Goal: Transaction & Acquisition: Purchase product/service

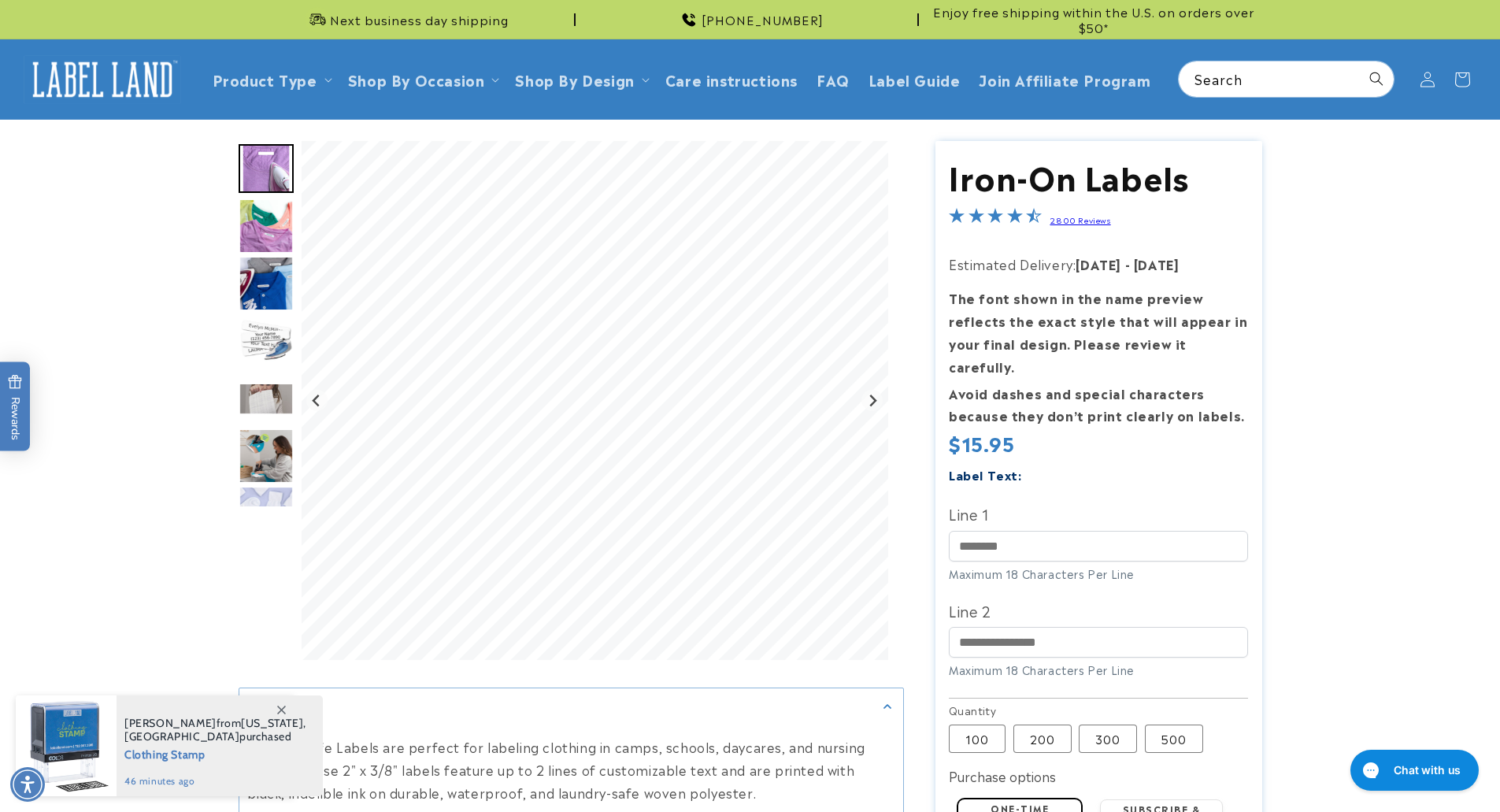
click at [281, 229] on img "Go to slide 2" at bounding box center [266, 226] width 55 height 55
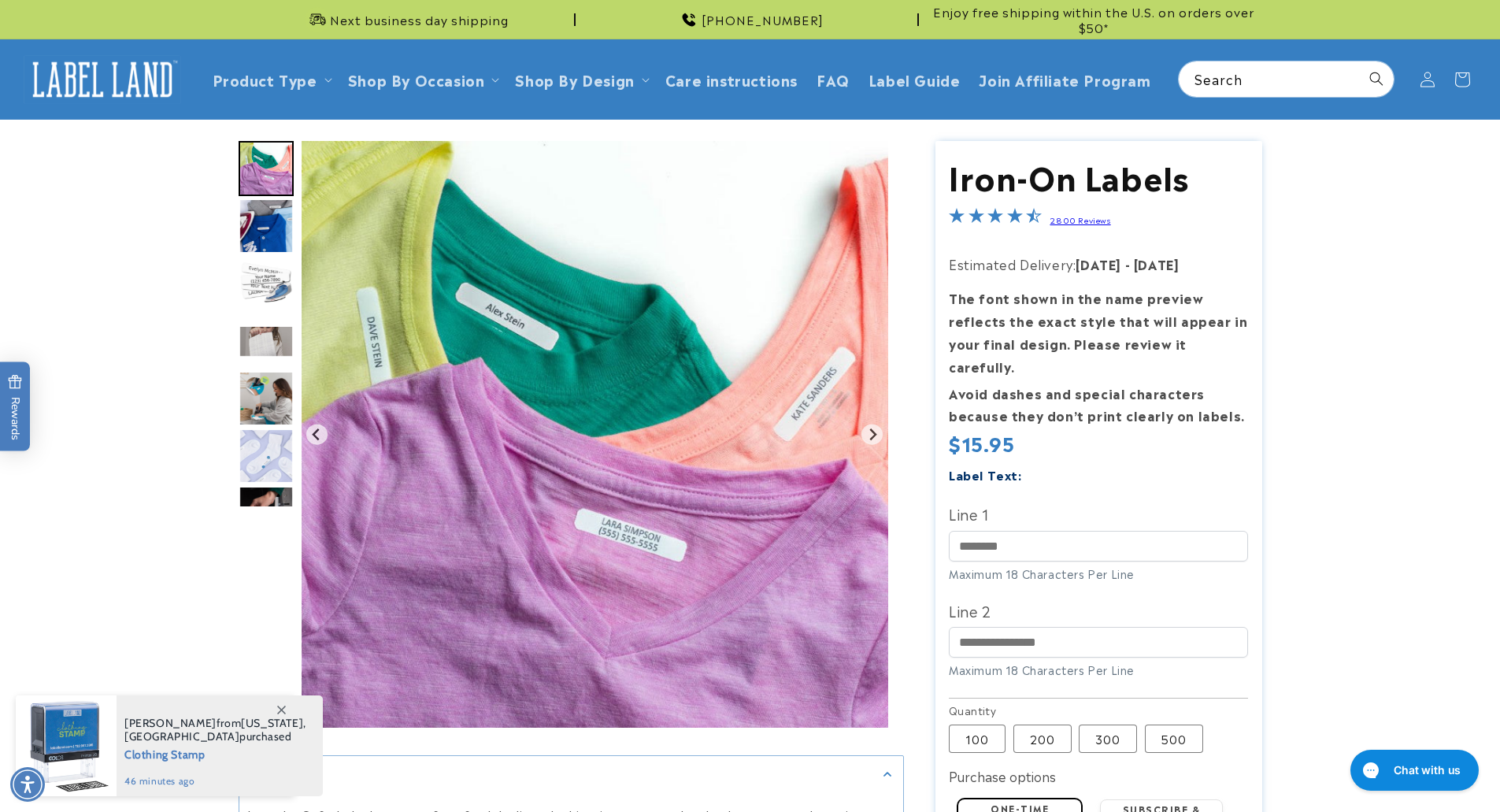
click at [264, 222] on img "Go to slide 3" at bounding box center [266, 226] width 55 height 55
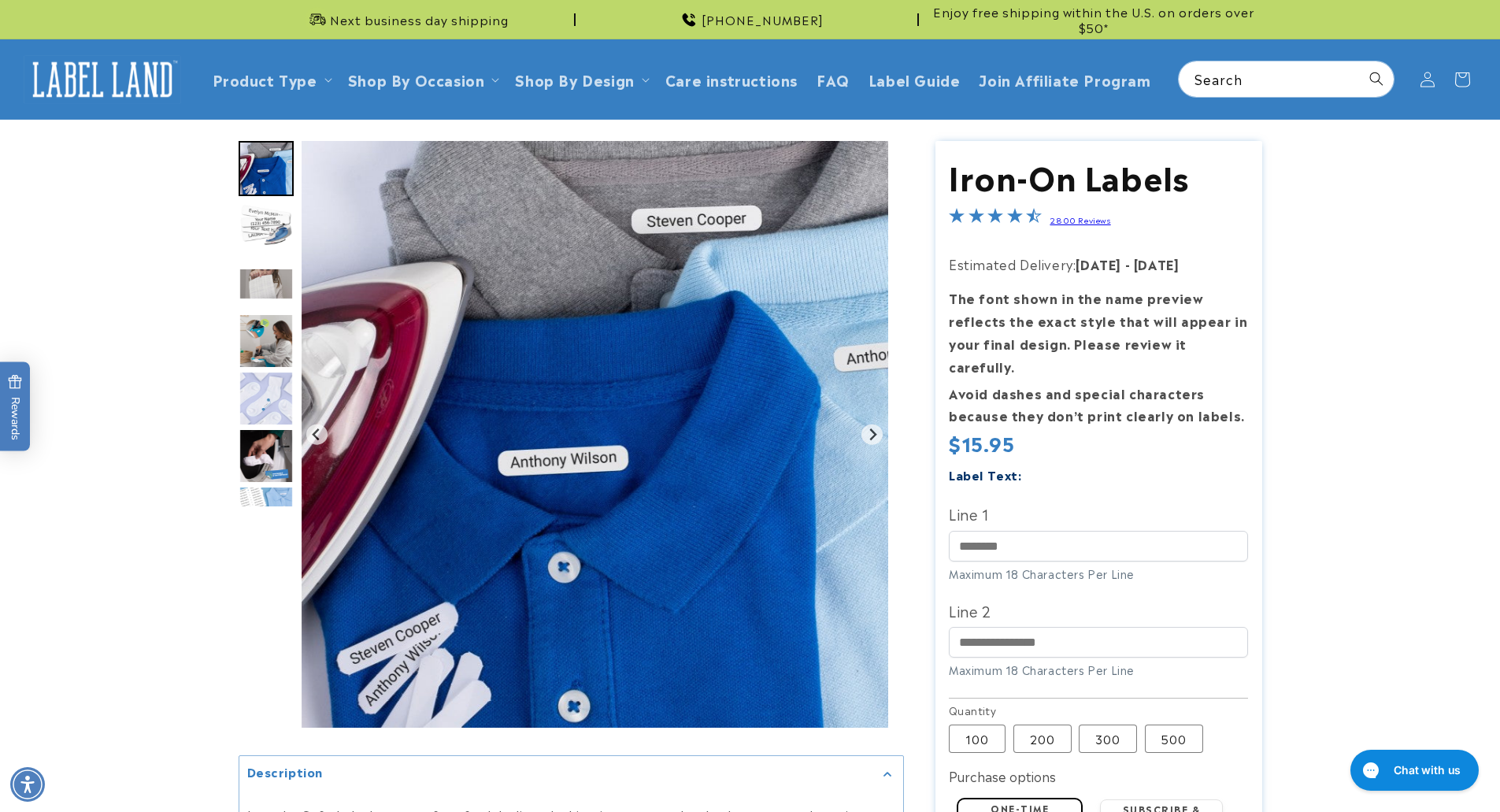
click at [272, 280] on img "Go to slide 5" at bounding box center [266, 284] width 55 height 32
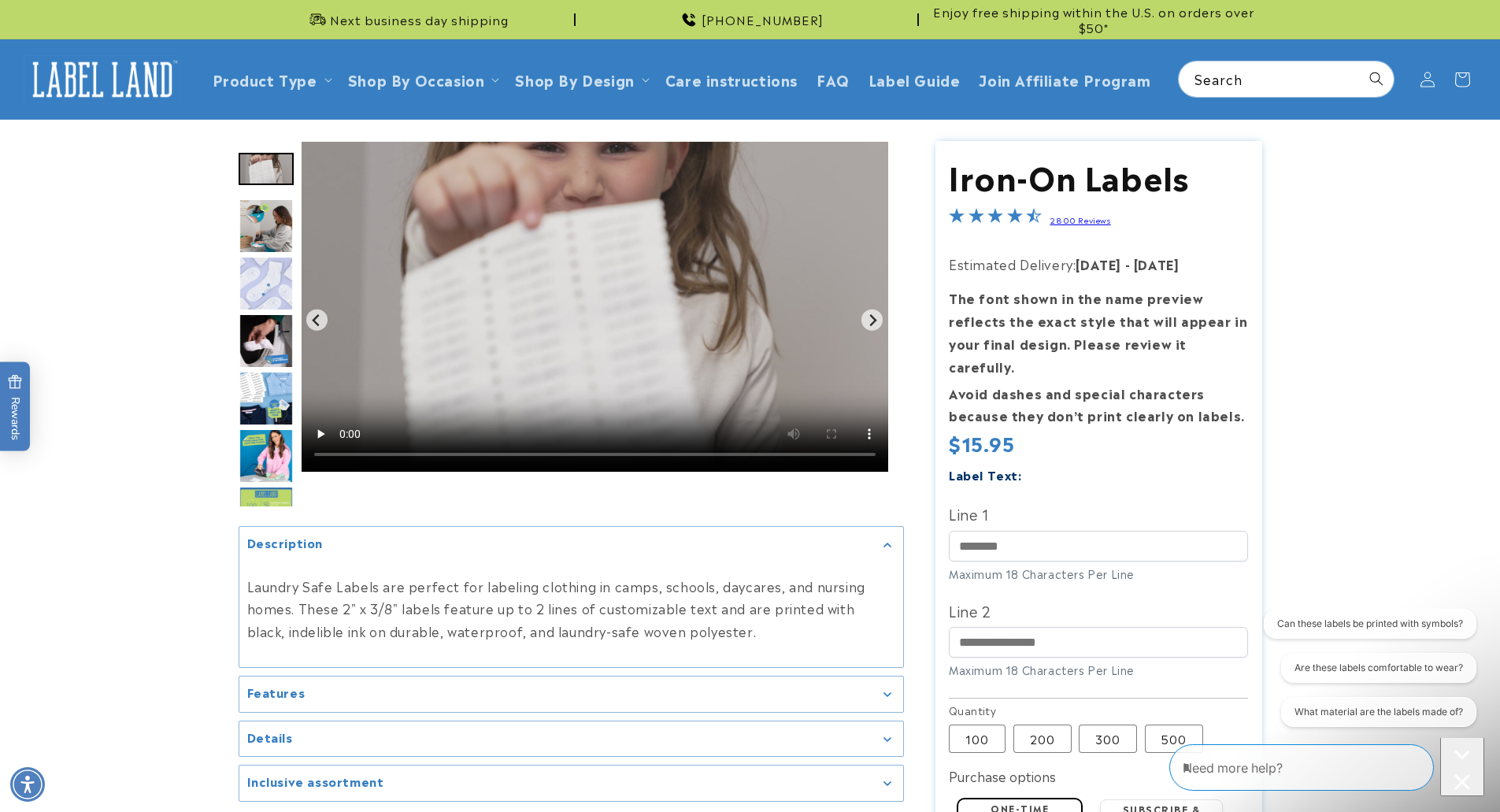
click at [271, 291] on img "Go to slide 7" at bounding box center [266, 283] width 55 height 55
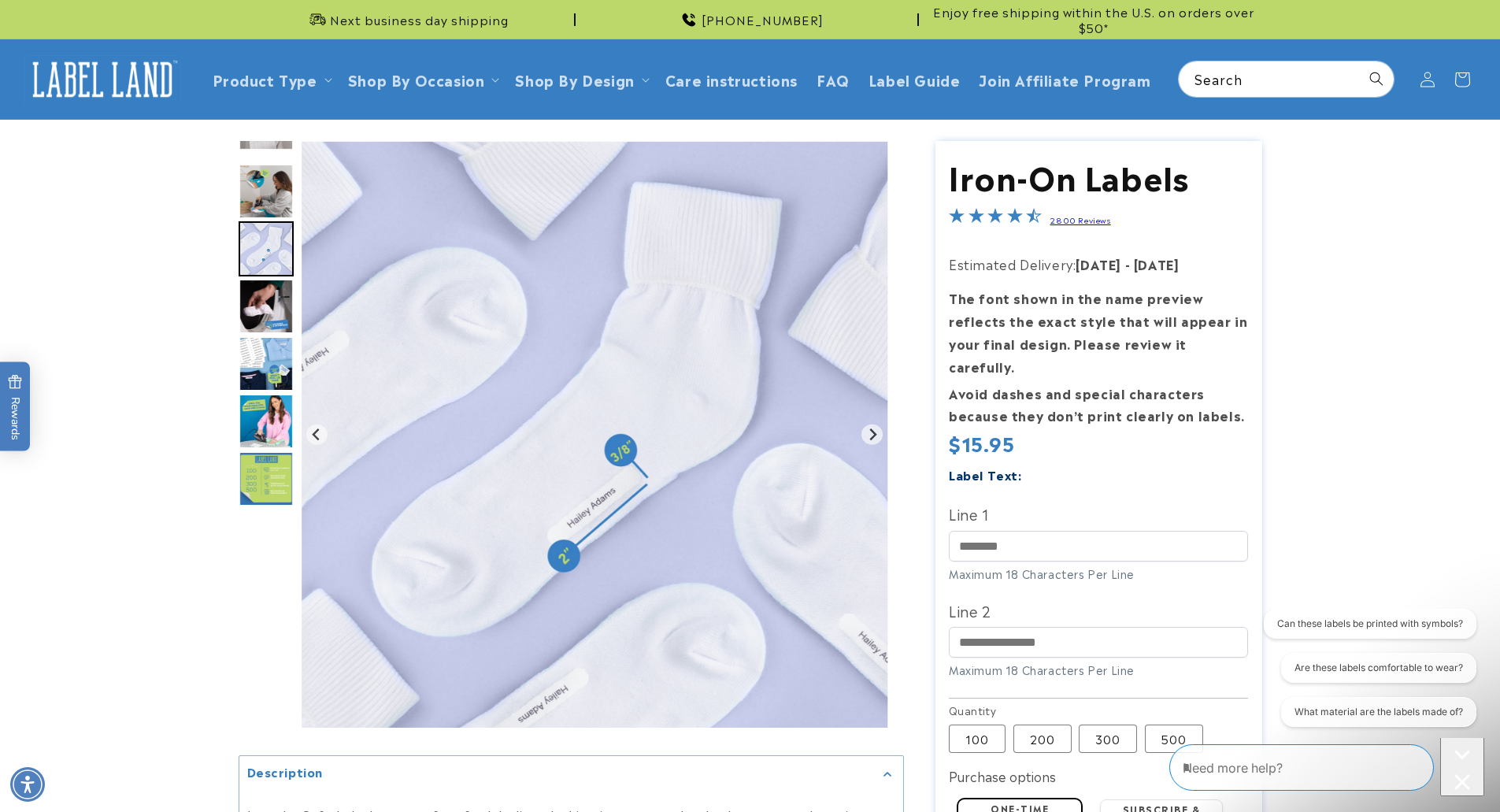
click at [270, 480] on img "Go to slide 11" at bounding box center [266, 479] width 55 height 55
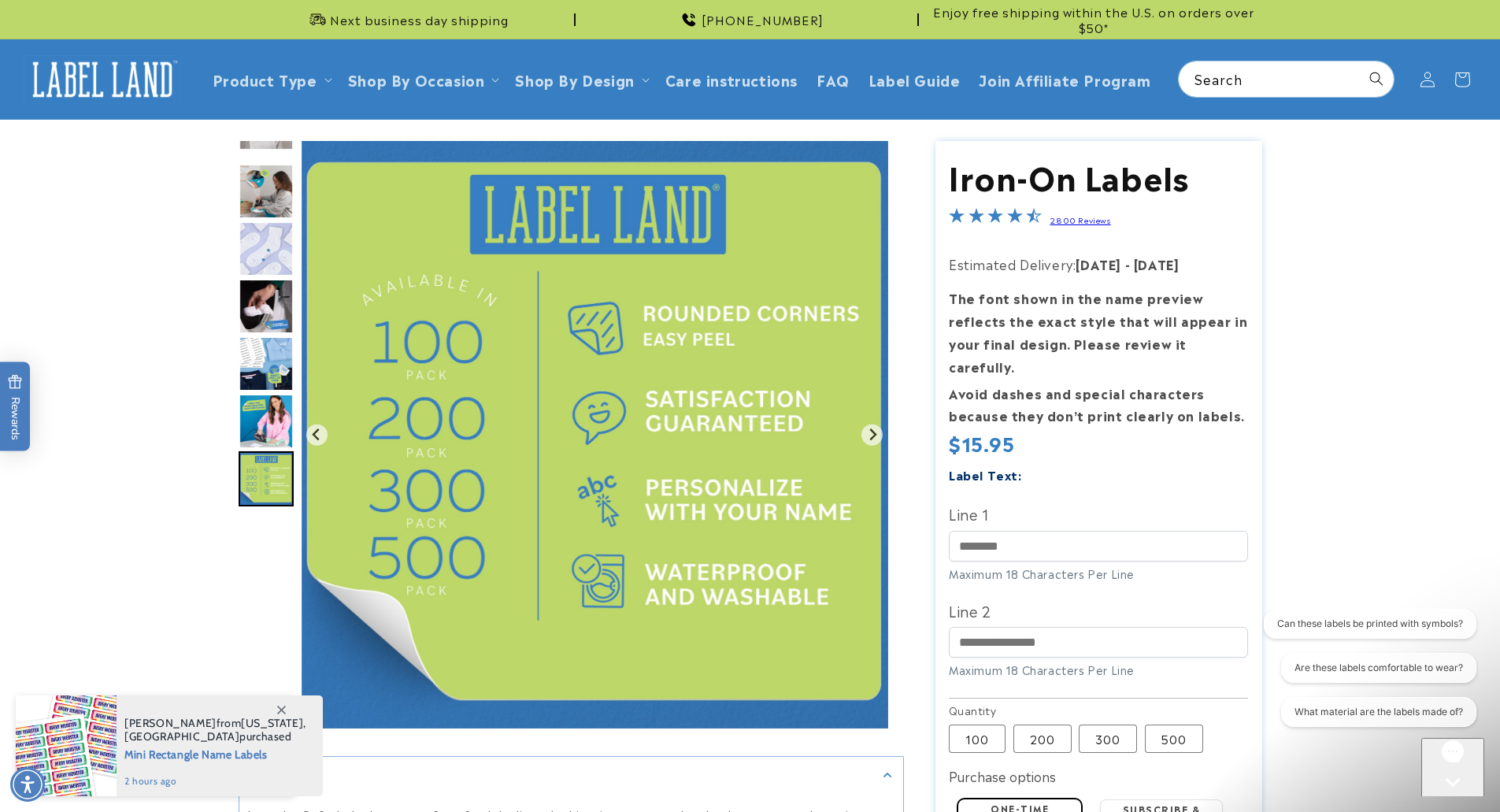
click at [271, 428] on img "Go to slide 10" at bounding box center [266, 422] width 55 height 55
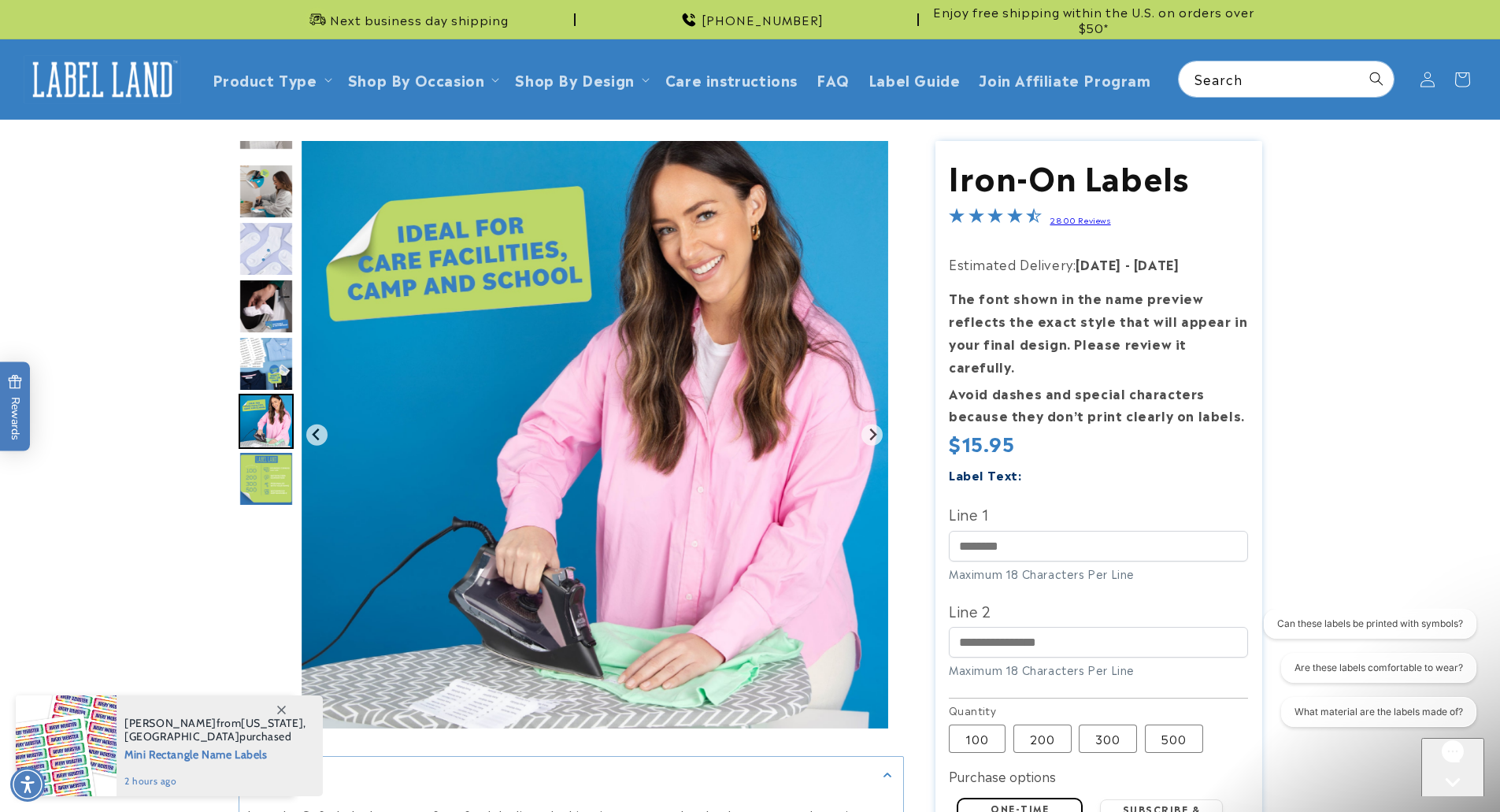
click at [260, 364] on img "Go to slide 9" at bounding box center [266, 364] width 55 height 55
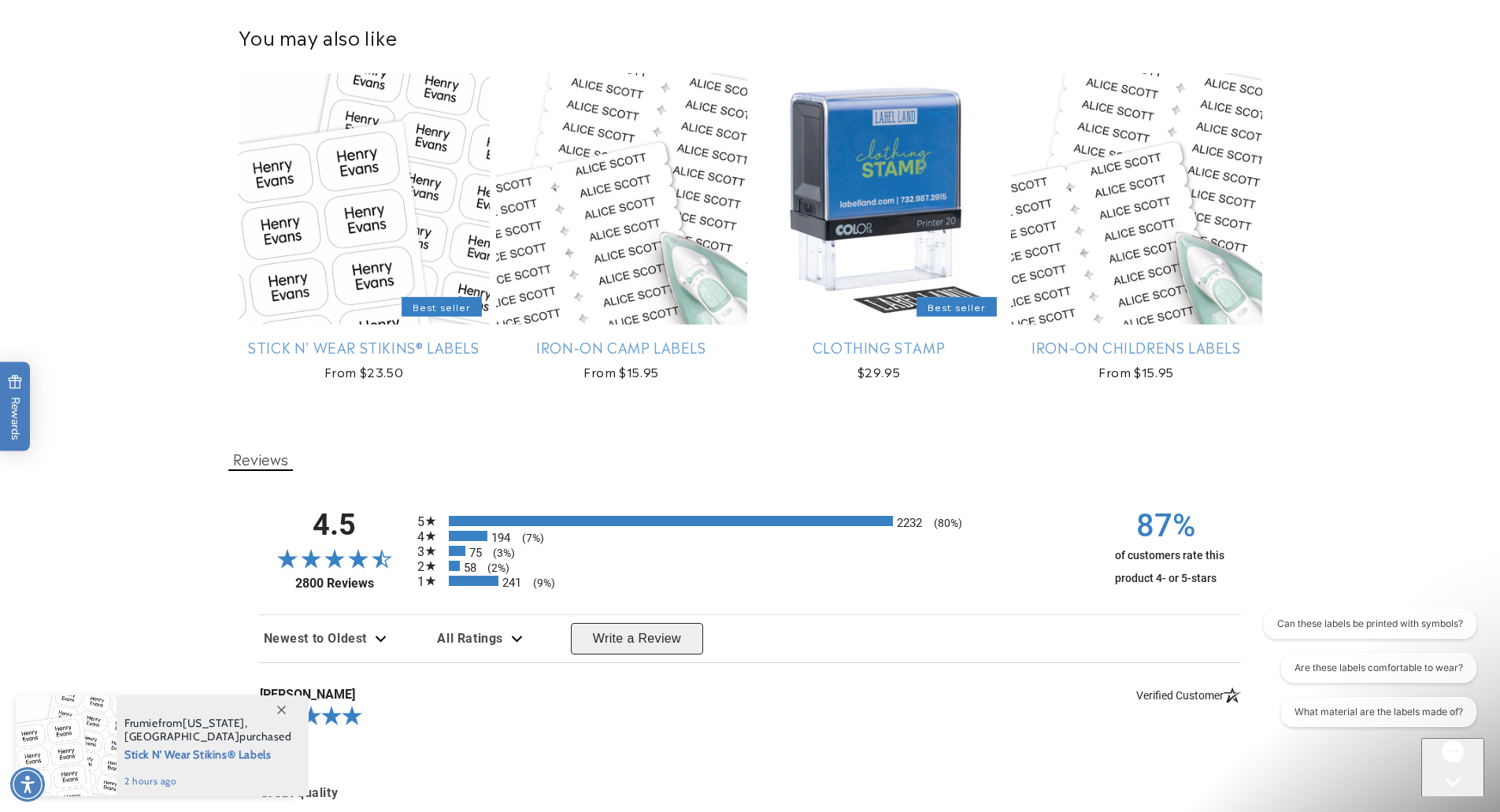
scroll to position [1181, 0]
